Goal: Task Accomplishment & Management: Complete application form

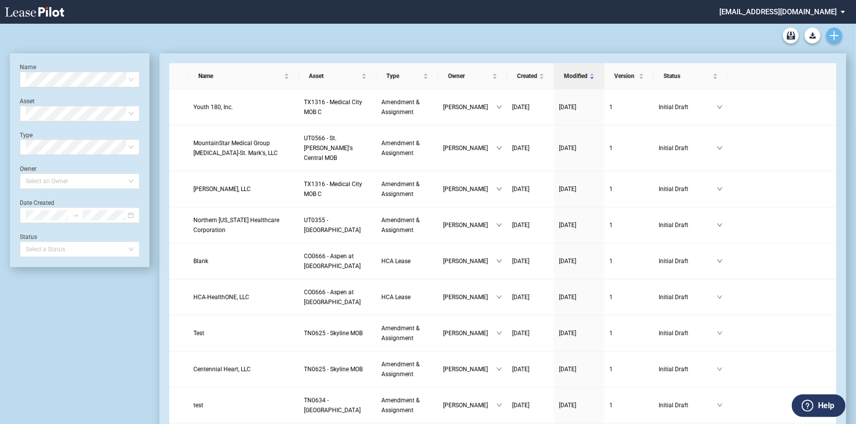
click at [833, 36] on use "Create new document" at bounding box center [833, 35] width 9 height 9
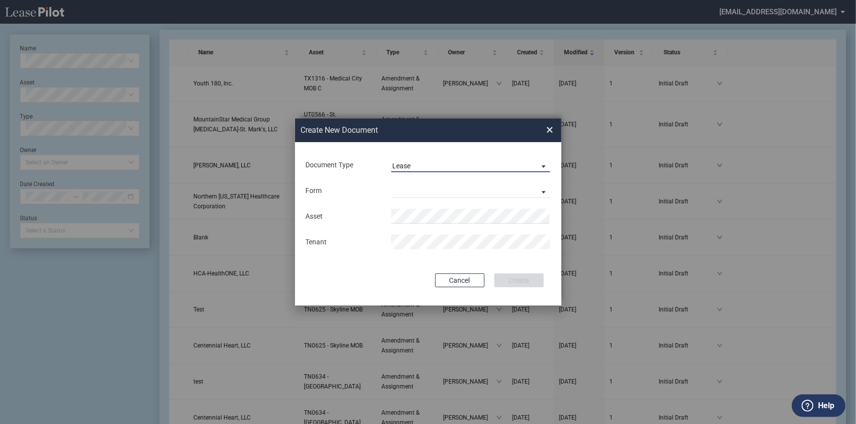
click at [423, 162] on span "Lease" at bounding box center [463, 166] width 142 height 10
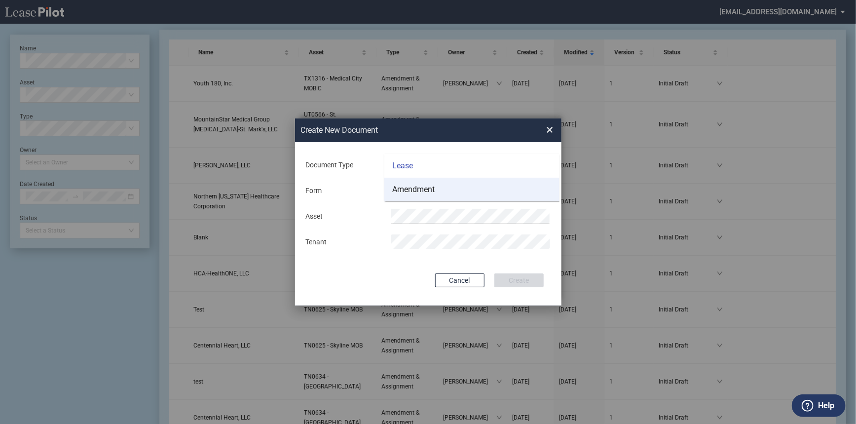
click at [429, 186] on div "Amendment" at bounding box center [413, 189] width 42 height 11
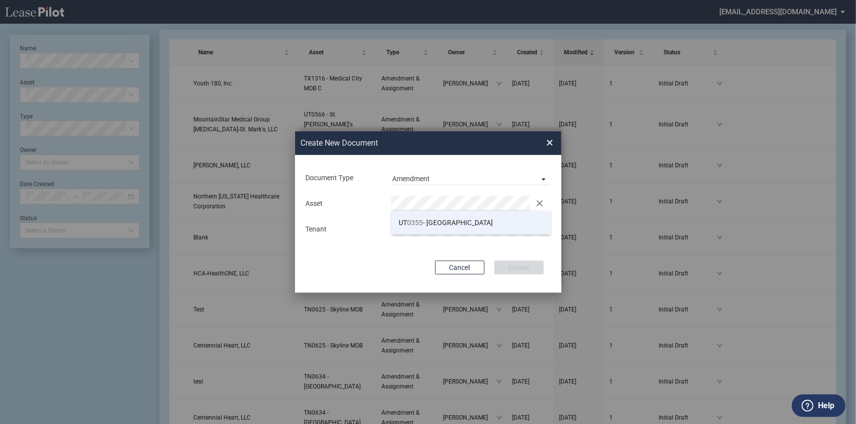
click at [423, 226] on li "UT 0355 - North Medical Building" at bounding box center [470, 223] width 159 height 24
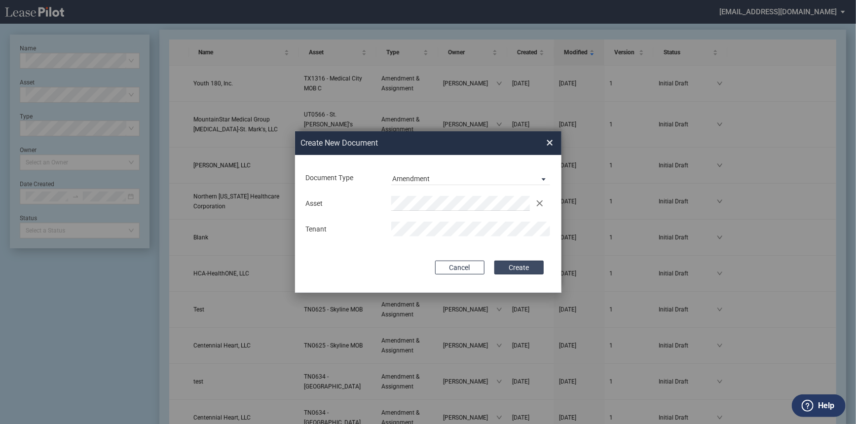
click at [527, 268] on button "Create" at bounding box center [518, 267] width 49 height 14
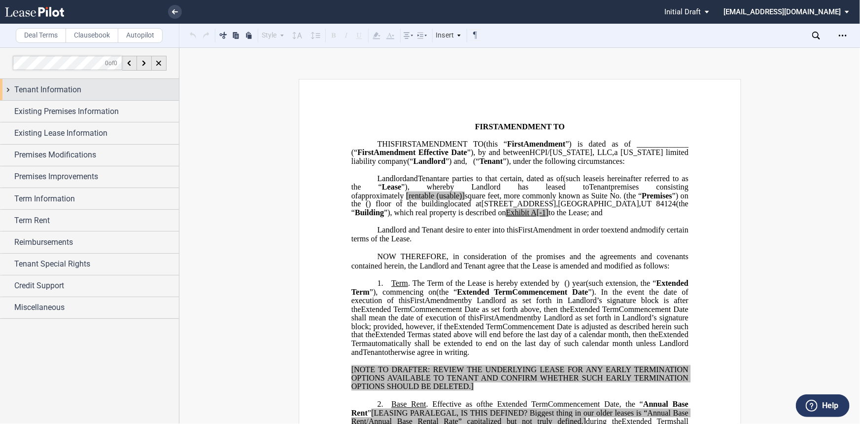
click at [36, 87] on span "Tenant Information" at bounding box center [47, 90] width 67 height 12
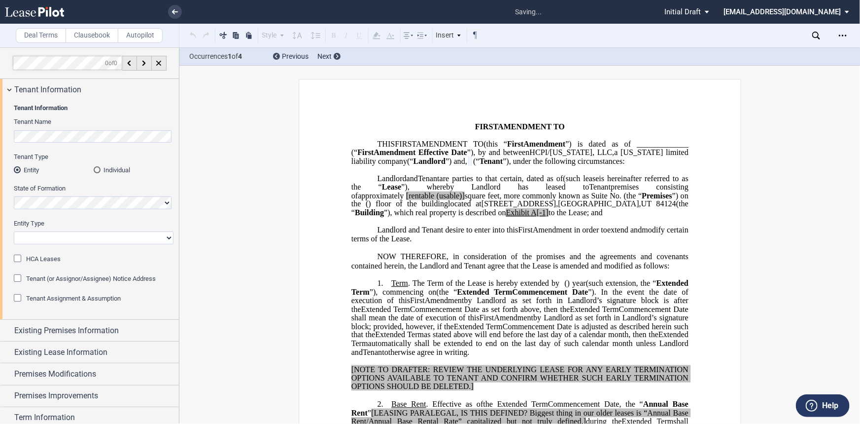
click at [99, 231] on select "Corporation Limited Liability Company General Partnership Limited Partnership O…" at bounding box center [94, 237] width 160 height 13
select select "limited liability company"
click at [14, 231] on select "Corporation Limited Liability Company General Partnership Limited Partnership O…" at bounding box center [94, 237] width 160 height 13
click at [56, 257] on span "HCA Leases" at bounding box center [43, 258] width 35 height 7
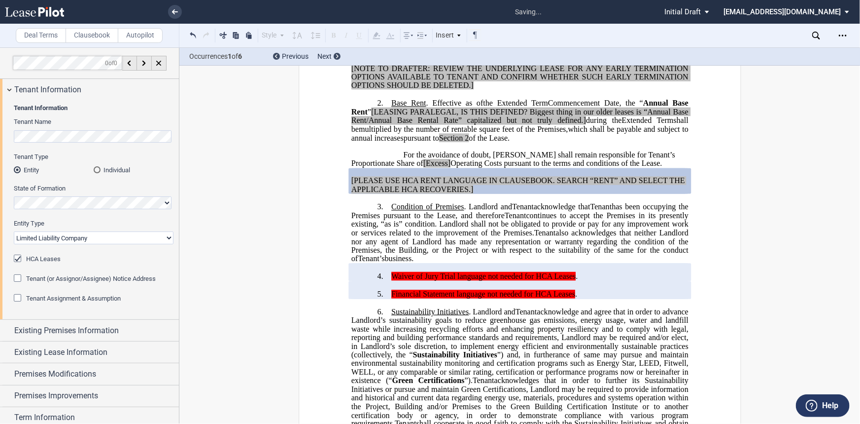
scroll to position [121, 0]
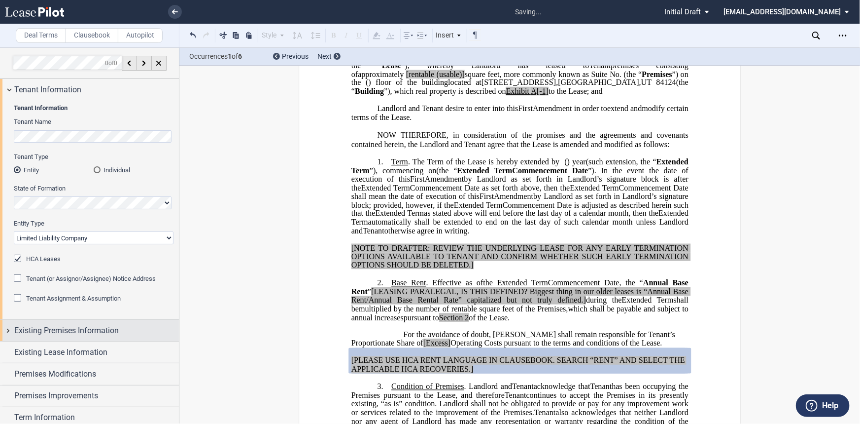
click at [97, 330] on span "Existing Premises Information" at bounding box center [66, 330] width 105 height 12
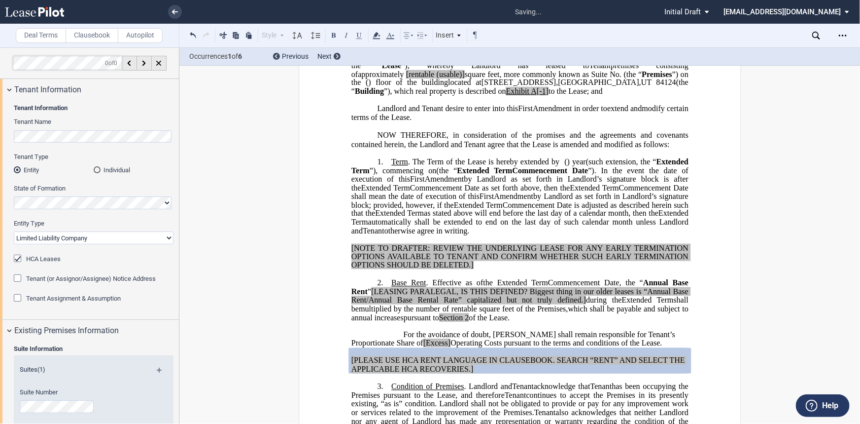
scroll to position [134, 0]
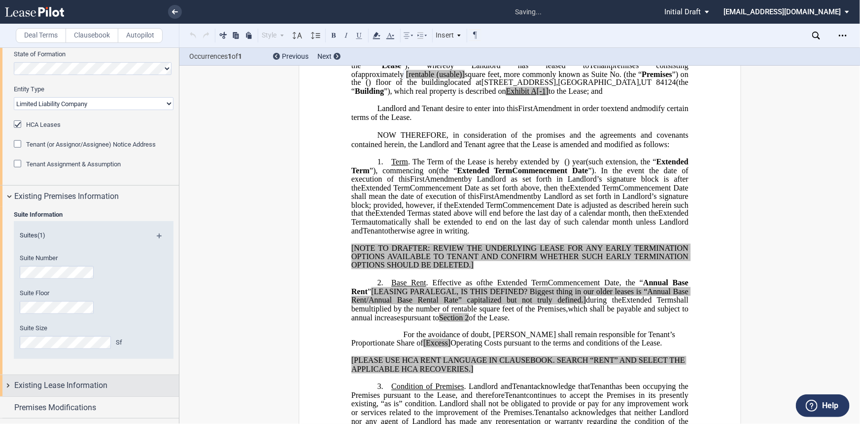
click at [80, 380] on span "Existing Lease Information" at bounding box center [60, 385] width 93 height 12
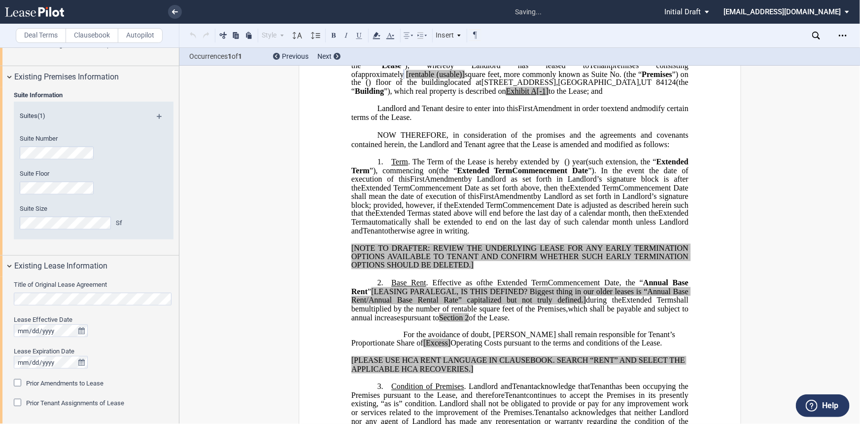
scroll to position [269, 0]
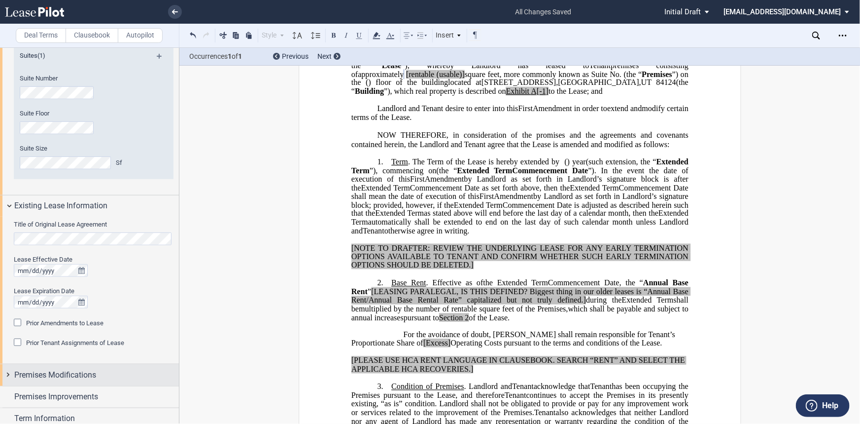
click at [92, 370] on span "Premises Modifications" at bounding box center [55, 375] width 82 height 12
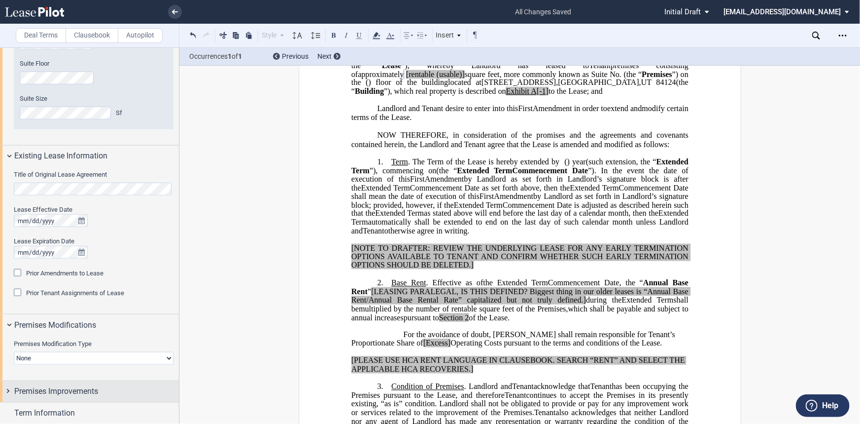
click at [86, 385] on span "Premises Improvements" at bounding box center [56, 391] width 84 height 12
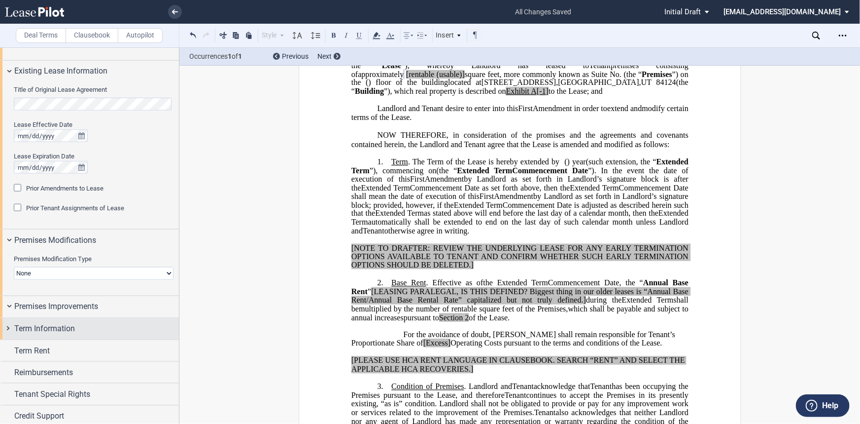
scroll to position [473, 0]
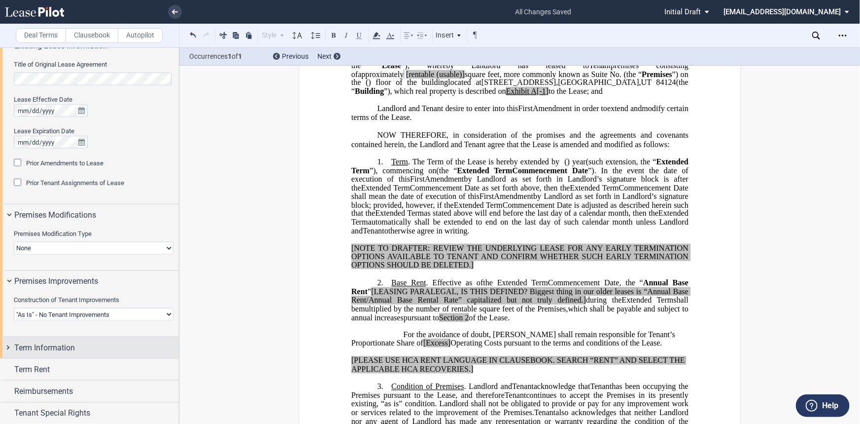
click at [92, 357] on div "Term Information" at bounding box center [89, 347] width 179 height 21
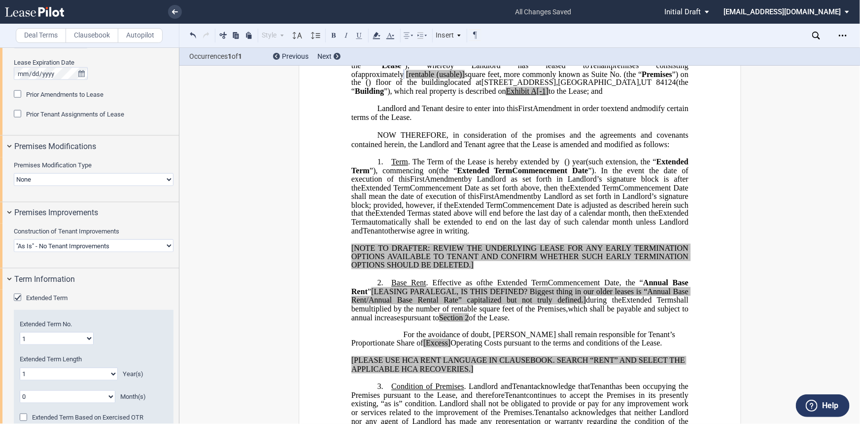
scroll to position [563, 0]
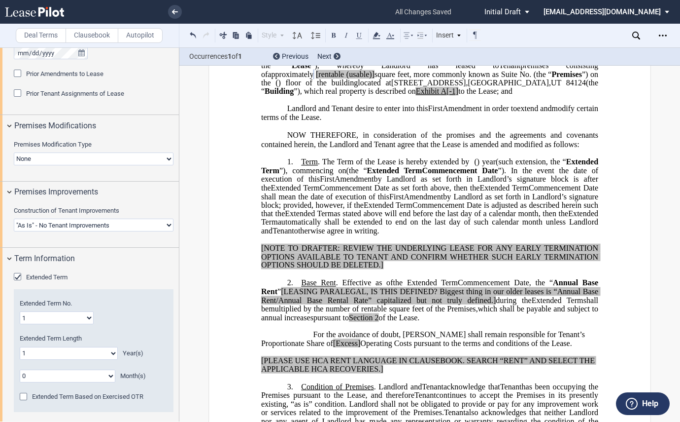
click at [59, 317] on select "1 2 3 4 5 6 7 8 9 10 11 12 13 14 15 16 17 18 19 20" at bounding box center [57, 317] width 74 height 13
select select "number:2"
click at [20, 311] on select "1 2 3 4 5 6 7 8 9 10 11 12 13 14 15 16 17 18 19 20" at bounding box center [57, 317] width 74 height 13
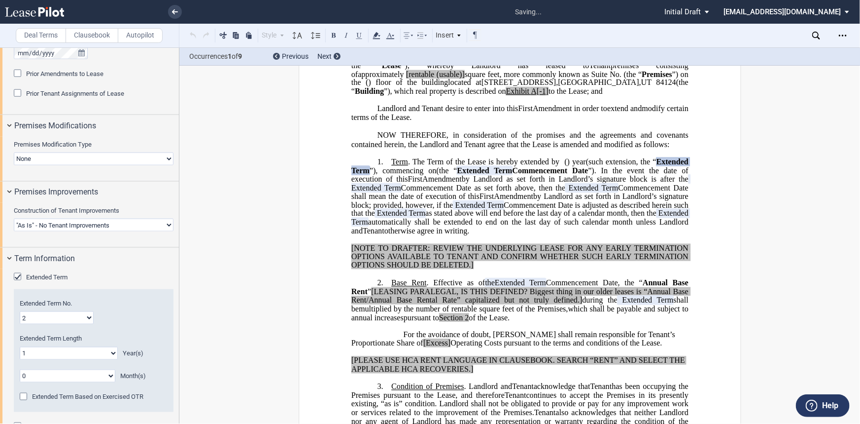
click at [72, 356] on select "0 1 2 3 4 5 6 7 8 9 10 11 12 13 14 15 16 17 18 19 20" at bounding box center [69, 353] width 98 height 13
select select "number:5"
click at [20, 347] on select "0 1 2 3 4 5 6 7 8 9 10 11 12 13 14 15 16 17 18 19 20" at bounding box center [69, 353] width 98 height 13
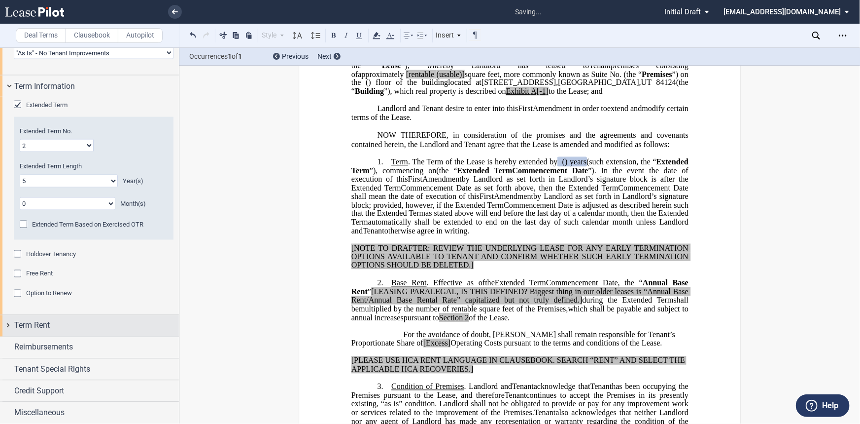
click at [94, 328] on div "Term Rent" at bounding box center [96, 326] width 165 height 12
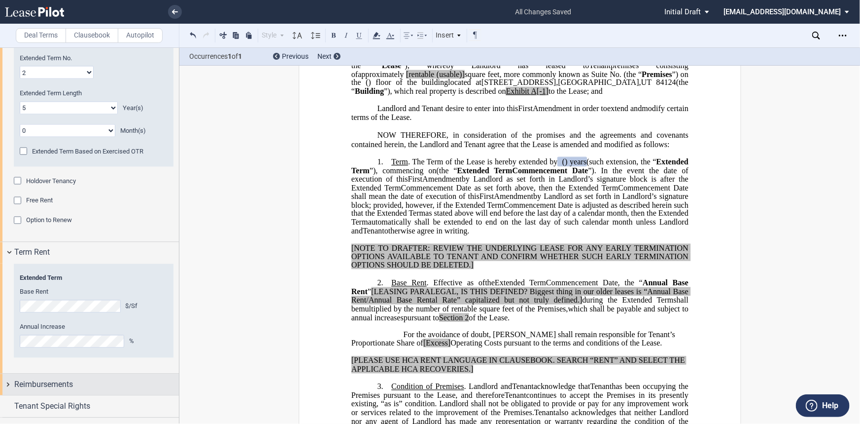
click at [95, 379] on div "Reimbursements" at bounding box center [96, 385] width 165 height 12
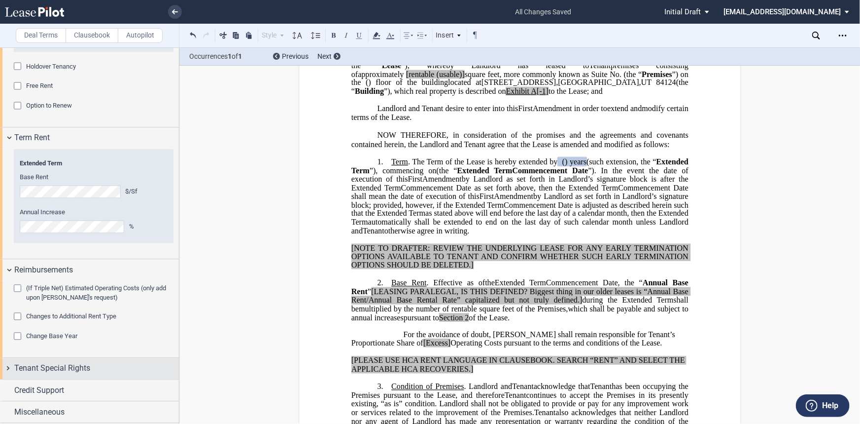
click at [94, 368] on div "Tenant Special Rights" at bounding box center [96, 368] width 165 height 12
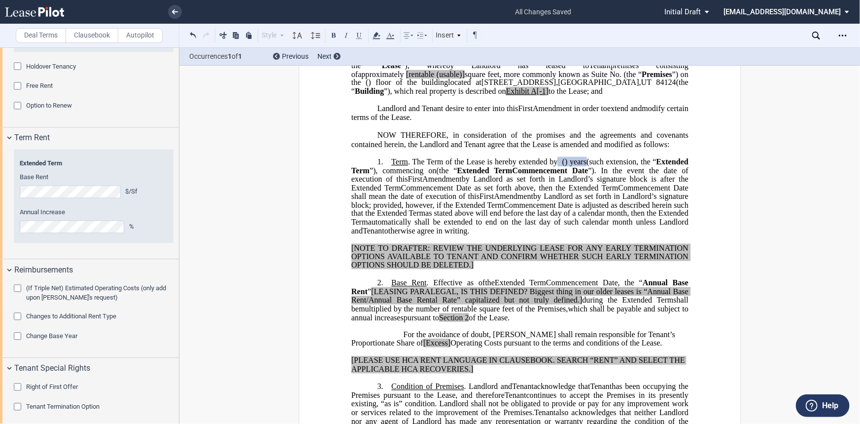
scroll to position [957, 0]
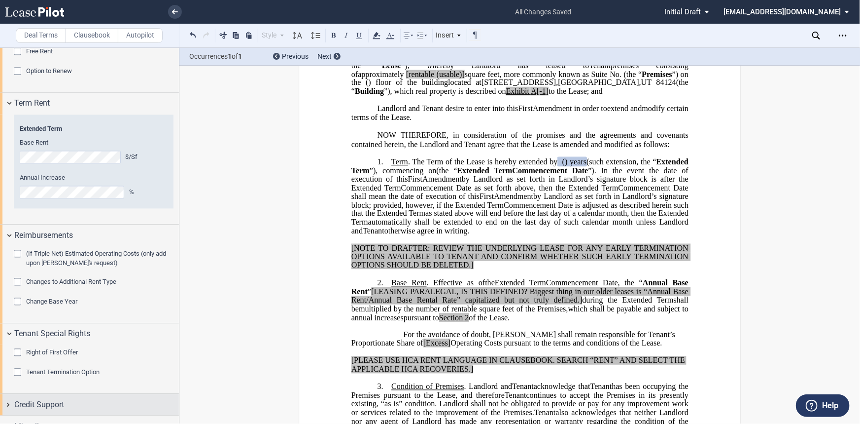
click at [84, 399] on div "Credit Support" at bounding box center [96, 405] width 165 height 12
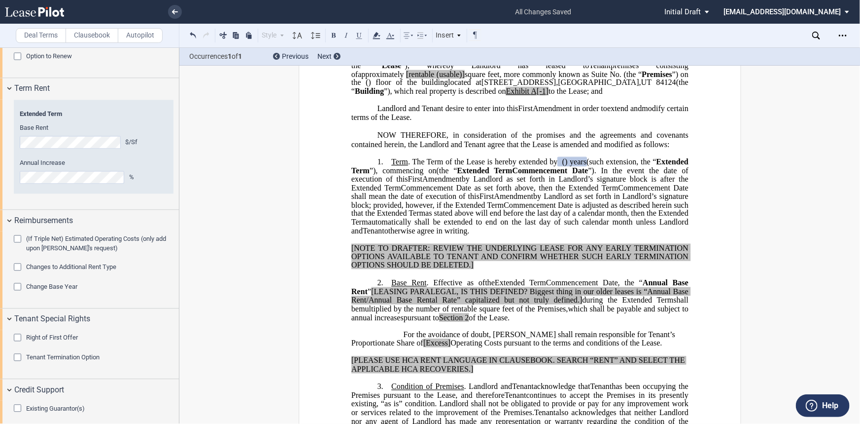
scroll to position [1039, 0]
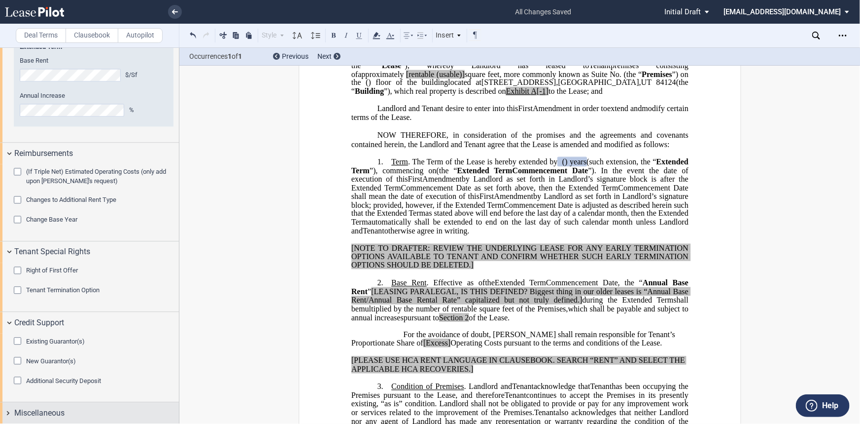
click at [66, 402] on div "Miscellaneous" at bounding box center [89, 412] width 179 height 21
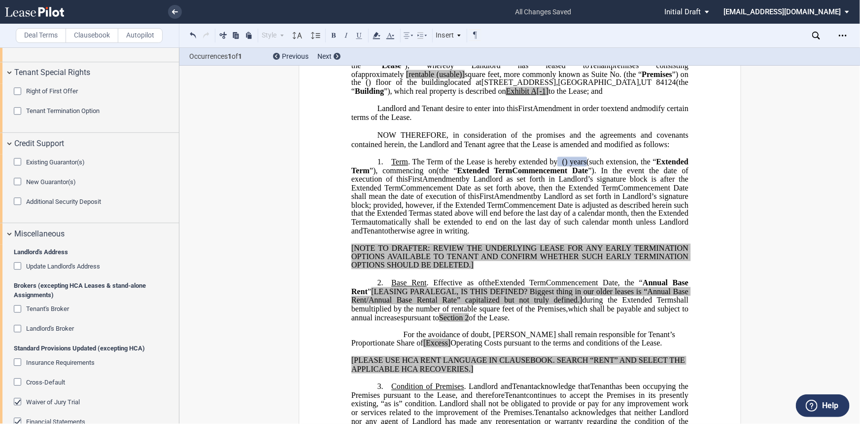
scroll to position [1353, 0]
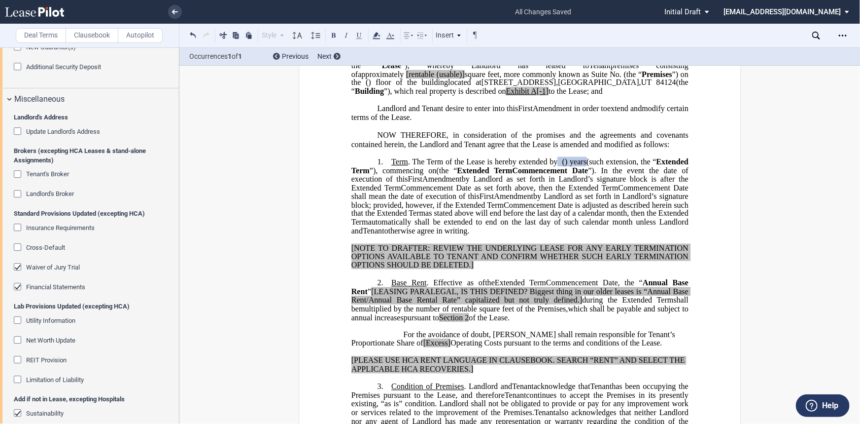
click at [60, 410] on span "Sustainability" at bounding box center [44, 412] width 37 height 7
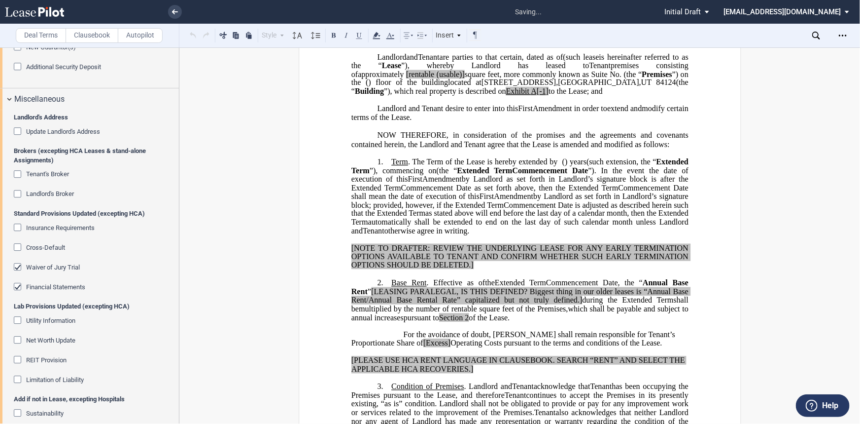
click at [38, 285] on span "Financial Statements" at bounding box center [55, 286] width 59 height 7
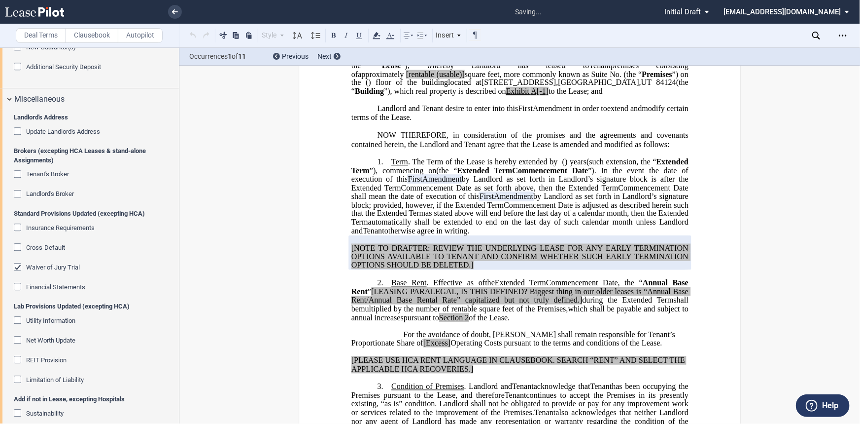
click at [39, 266] on span "Waiver of Jury Trial" at bounding box center [53, 266] width 54 height 7
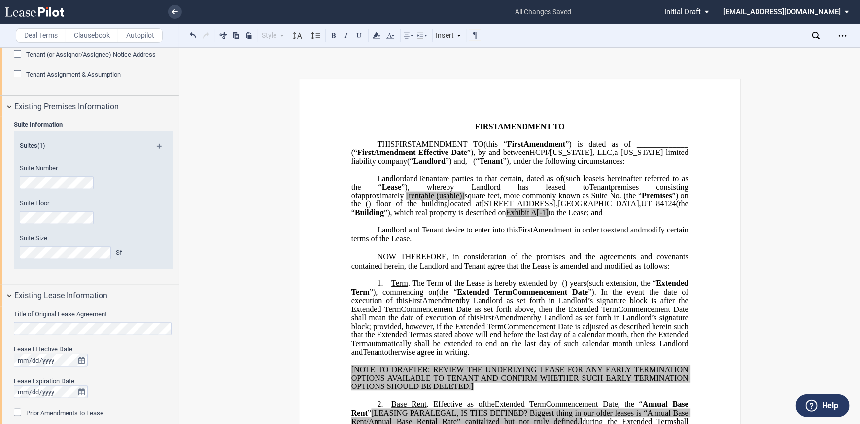
scroll to position [269, 0]
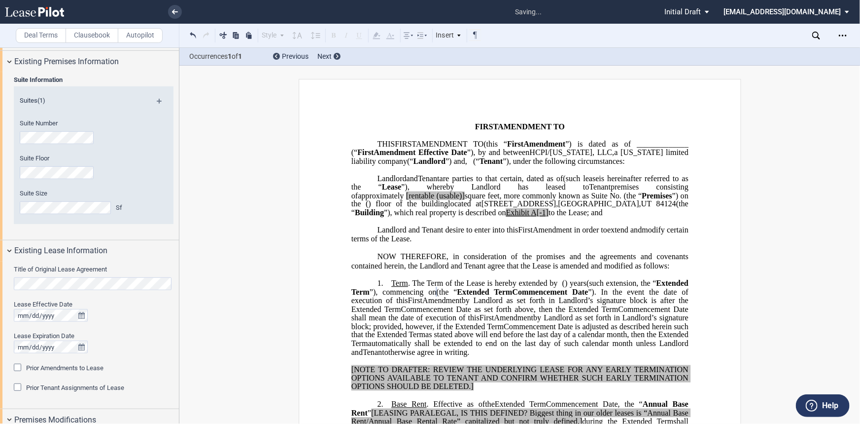
click at [75, 369] on span "Prior Amendments to Lease" at bounding box center [64, 367] width 77 height 7
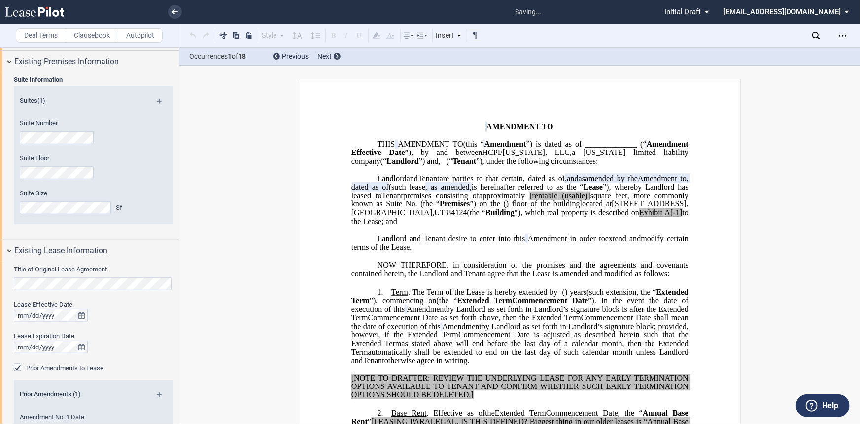
click at [157, 394] on md-icon at bounding box center [163, 398] width 13 height 12
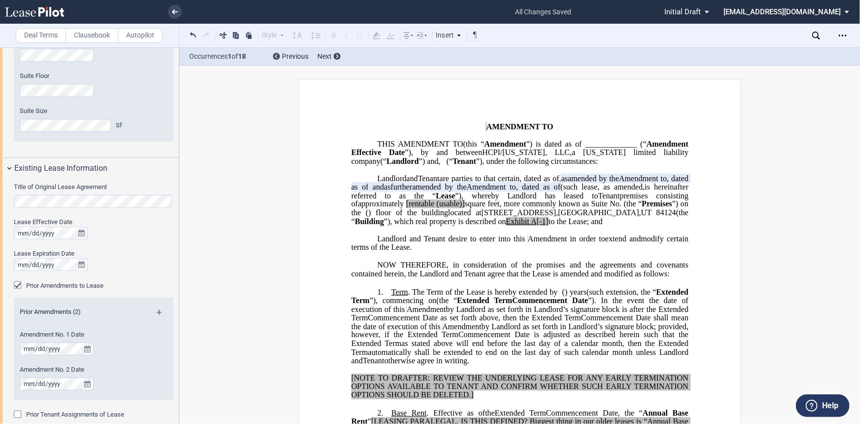
scroll to position [358, 0]
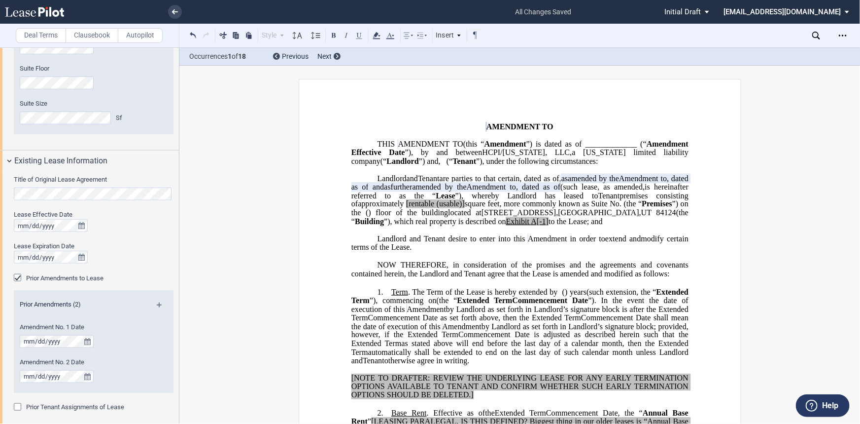
click at [0, 180] on div "Title of Original Lease Agreement Lease Effective Date Lease Expiration Date Pr…" at bounding box center [89, 300] width 179 height 256
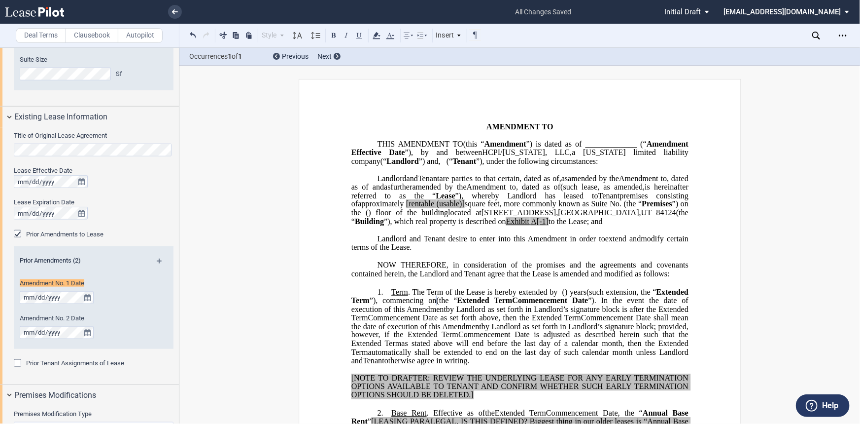
scroll to position [450, 0]
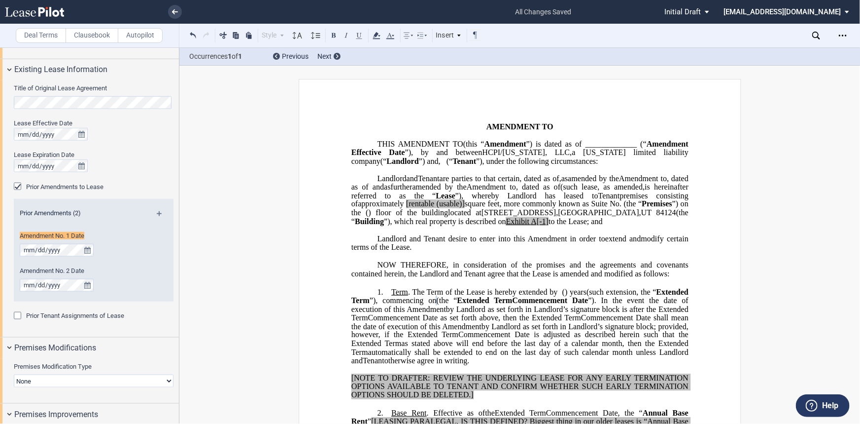
click at [14, 173] on div "Lease Effective Date Lease Expiration Date" at bounding box center [94, 150] width 160 height 63
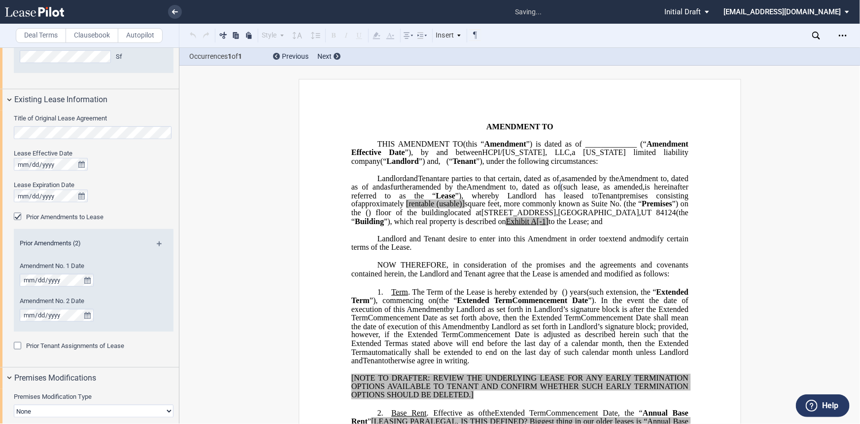
scroll to position [405, 0]
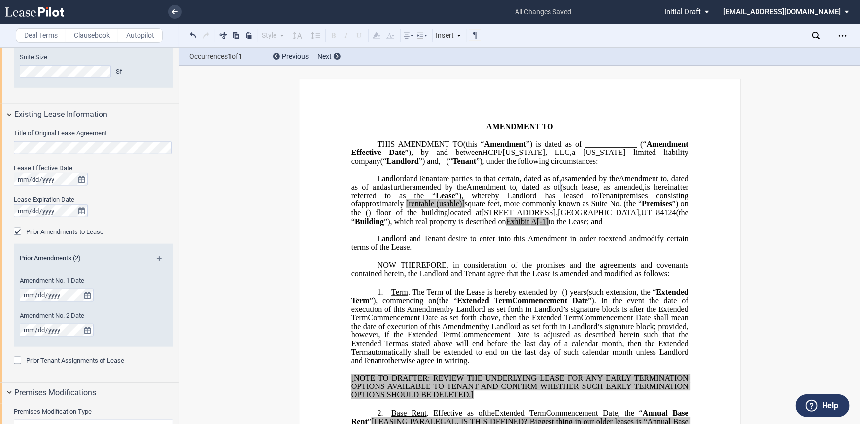
click at [417, 191] on span ", and as further amended by the ﻿ ﻿ Amendment to ﻿ ﻿ , dated as of ﻿ ﻿" at bounding box center [464, 186] width 192 height 9
click at [384, 191] on span "and" at bounding box center [377, 186] width 11 height 9
click at [384, 191] on span "﻿ as t" at bounding box center [376, 186] width 14 height 9
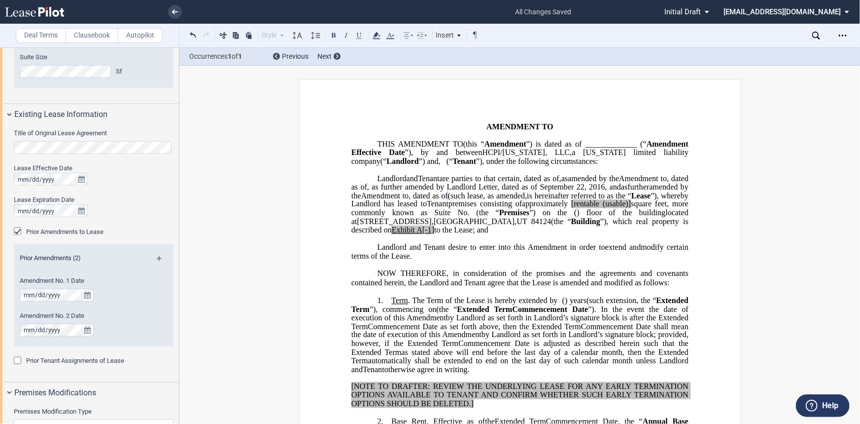
click at [621, 191] on span "and" at bounding box center [614, 186] width 11 height 9
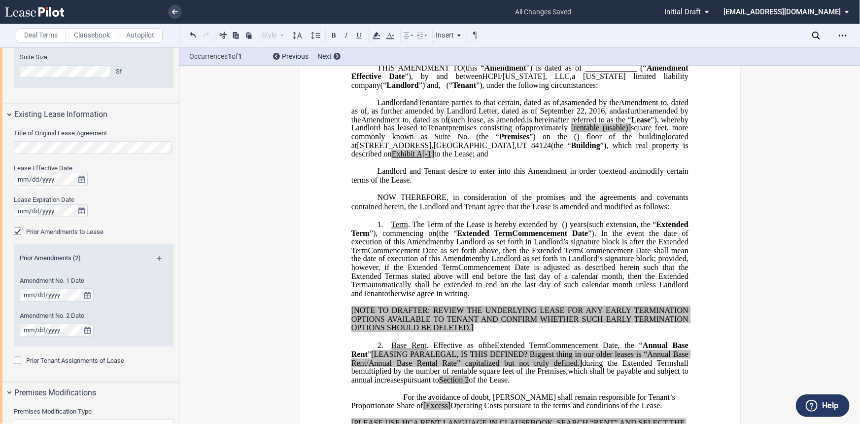
scroll to position [60, 0]
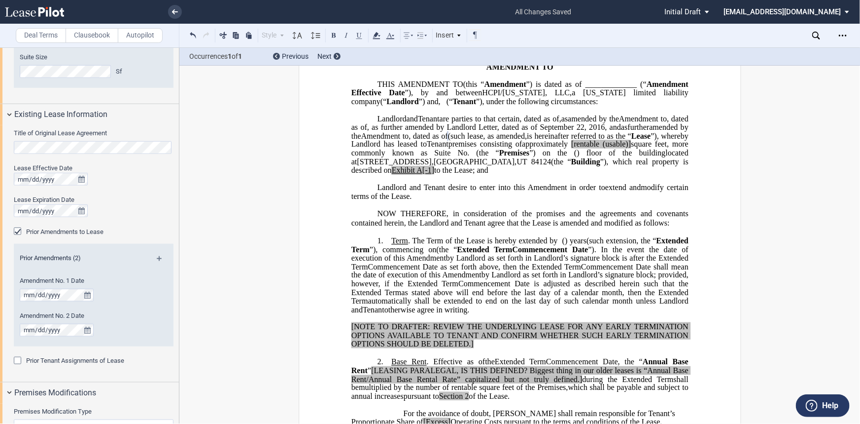
click at [621, 132] on span "and" at bounding box center [614, 127] width 11 height 9
click at [609, 132] on span at bounding box center [608, 127] width 2 height 9
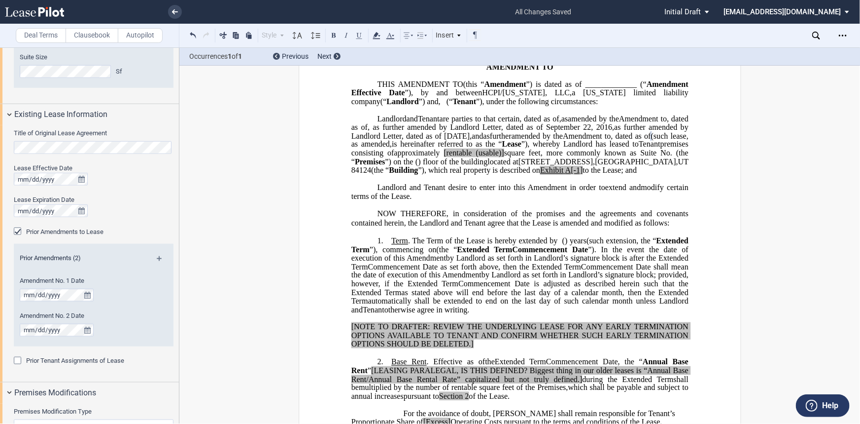
click at [469, 157] on span "[rentable" at bounding box center [458, 152] width 28 height 9
click at [527, 157] on span "square feet, more commonly known as Suite No." at bounding box center [587, 152] width 170 height 9
click at [501, 157] on span "(usable)]" at bounding box center [488, 152] width 28 height 9
click at [564, 175] on span "Exhibit" at bounding box center [551, 170] width 23 height 9
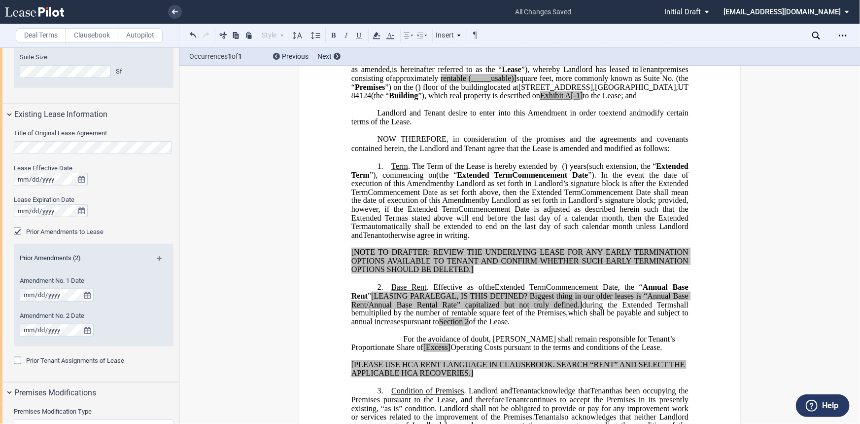
scroll to position [120, 0]
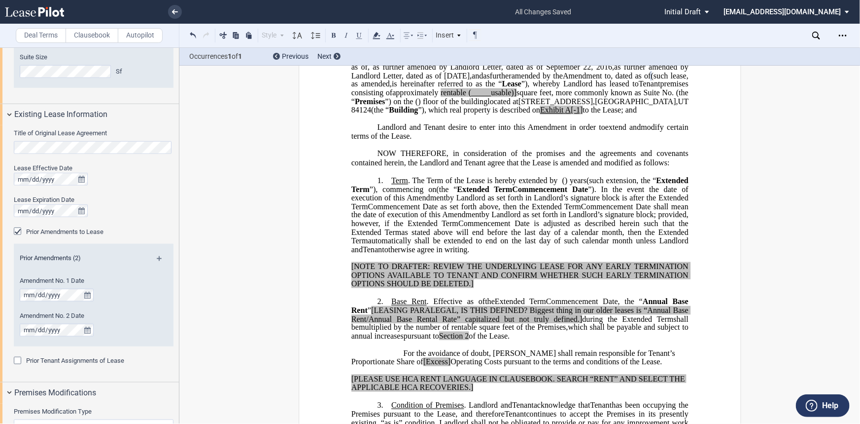
click at [540, 114] on span "”), which real property is described on" at bounding box center [479, 110] width 122 height 9
drag, startPoint x: 623, startPoint y: 136, endPoint x: 595, endPoint y: 136, distance: 27.6
click at [595, 114] on span "located at [STREET_ADDRESS] (the “ Building ”), which real property is describe…" at bounding box center [520, 105] width 339 height 17
click at [359, 37] on button at bounding box center [360, 35] width 12 height 12
click at [592, 228] on span "by Landlord as set forth in Landlord’s signature block; provided, however, if t…" at bounding box center [520, 219] width 339 height 17
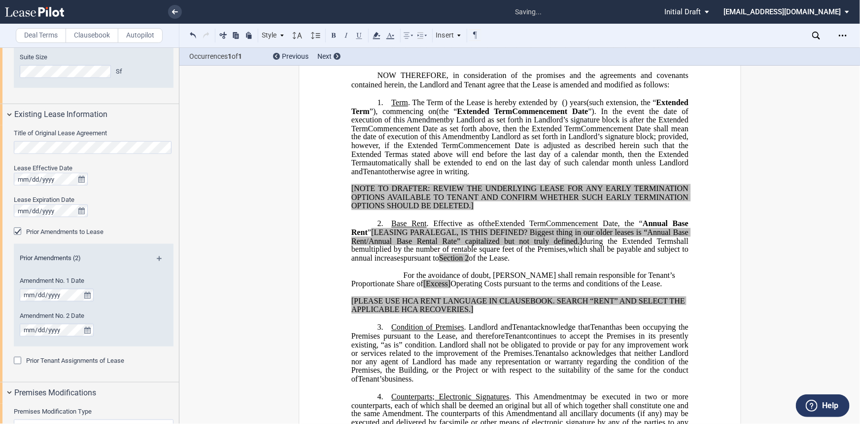
scroll to position [210, 0]
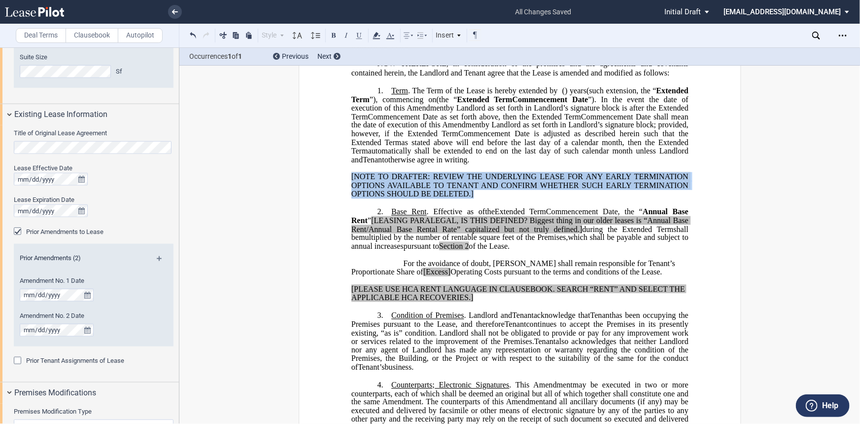
drag, startPoint x: 476, startPoint y: 239, endPoint x: 338, endPoint y: 218, distance: 139.1
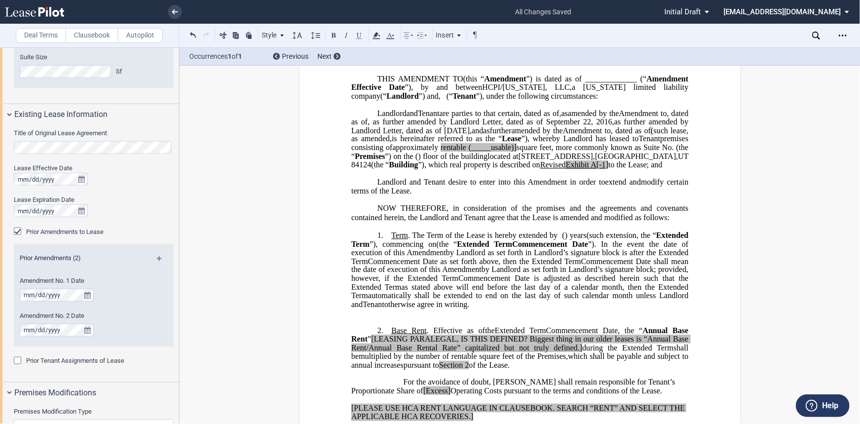
scroll to position [0, 0]
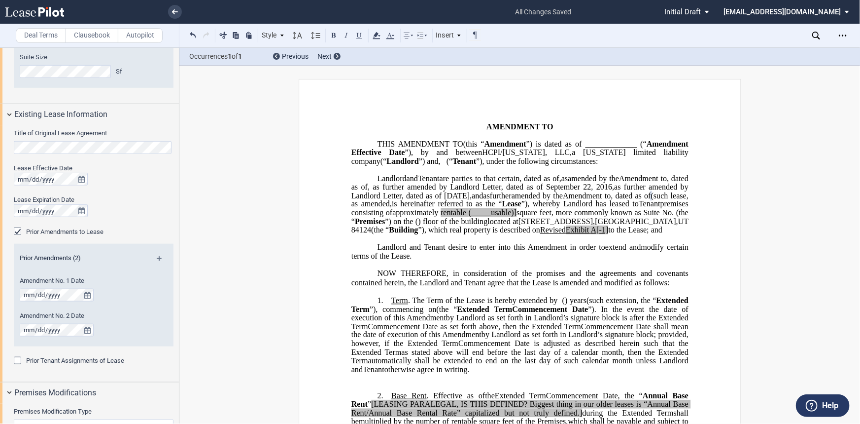
drag, startPoint x: 393, startPoint y: 262, endPoint x: 365, endPoint y: 188, distance: 79.1
click at [365, 188] on p "HCPI/[US_STATE], LLC , a [US_STATE] limited liability company (“ Landlord ”) La…" at bounding box center [519, 204] width 337 height 60
drag, startPoint x: 418, startPoint y: 199, endPoint x: 396, endPoint y: 188, distance: 24.3
click at [396, 182] on span "Landlord" at bounding box center [391, 178] width 29 height 9
drag, startPoint x: 375, startPoint y: 186, endPoint x: 433, endPoint y: 265, distance: 97.6
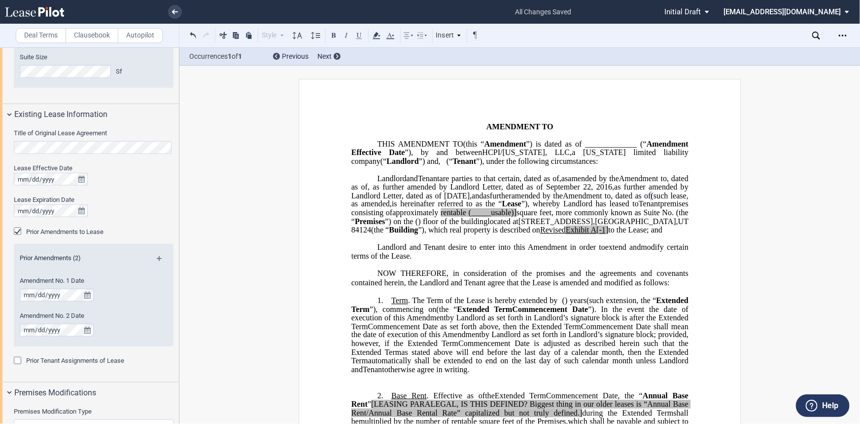
click at [433, 234] on p "HCPI/[US_STATE], LLC , a [US_STATE] limited liability company (“ Landlord ”) La…" at bounding box center [519, 204] width 337 height 60
drag, startPoint x: 426, startPoint y: 211, endPoint x: 394, endPoint y: 268, distance: 65.1
click at [394, 234] on p "HCPI/[US_STATE], LLC , a [US_STATE] limited liability company (“ Landlord ”) La…" at bounding box center [519, 204] width 337 height 60
drag, startPoint x: 391, startPoint y: 265, endPoint x: 379, endPoint y: 185, distance: 80.2
click at [379, 185] on p "HCPI/[US_STATE], LLC , a [US_STATE] limited liability company (“ Landlord ”) La…" at bounding box center [519, 204] width 337 height 60
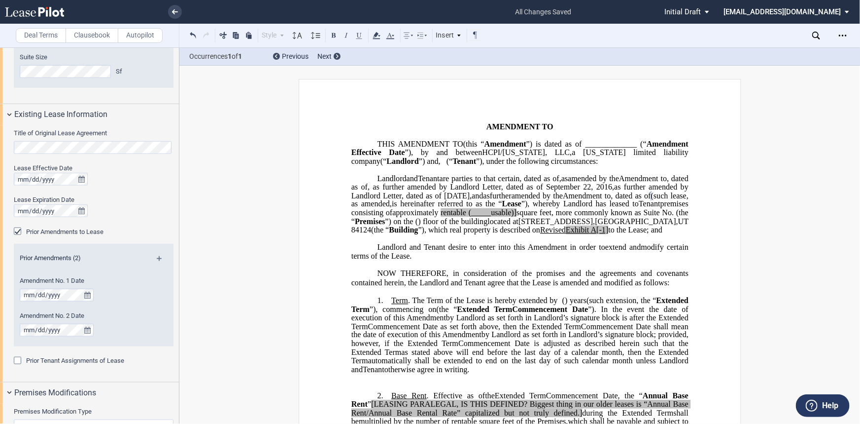
click at [377, 182] on span "Landlord" at bounding box center [391, 178] width 29 height 9
drag, startPoint x: 375, startPoint y: 187, endPoint x: 427, endPoint y: 265, distance: 93.5
click at [427, 234] on p "HCPI/[US_STATE], LLC , a [US_STATE] limited liability company (“ Landlord ”) La…" at bounding box center [519, 204] width 337 height 60
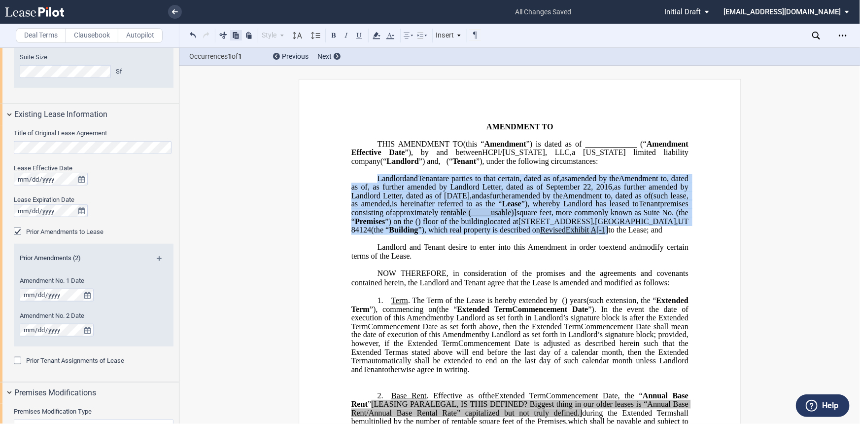
click at [239, 36] on button at bounding box center [236, 35] width 12 height 12
click at [418, 234] on span "Building" at bounding box center [403, 229] width 29 height 9
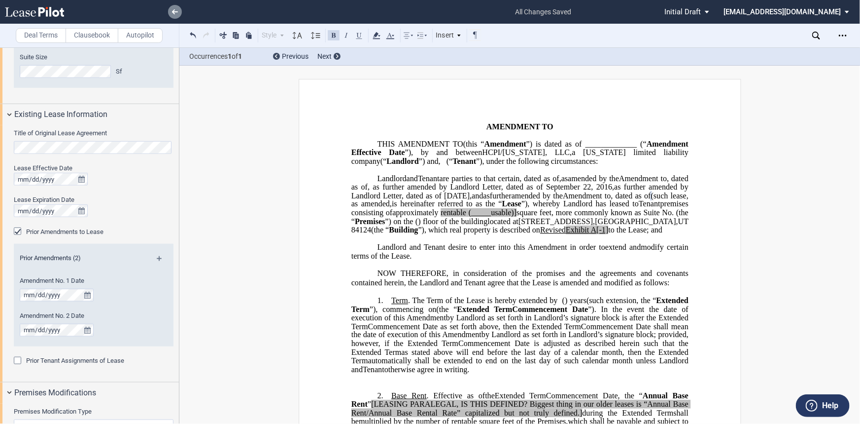
click at [178, 10] on link at bounding box center [175, 12] width 14 height 14
